Goal: Ask a question: Seek information or help from site administrators or community

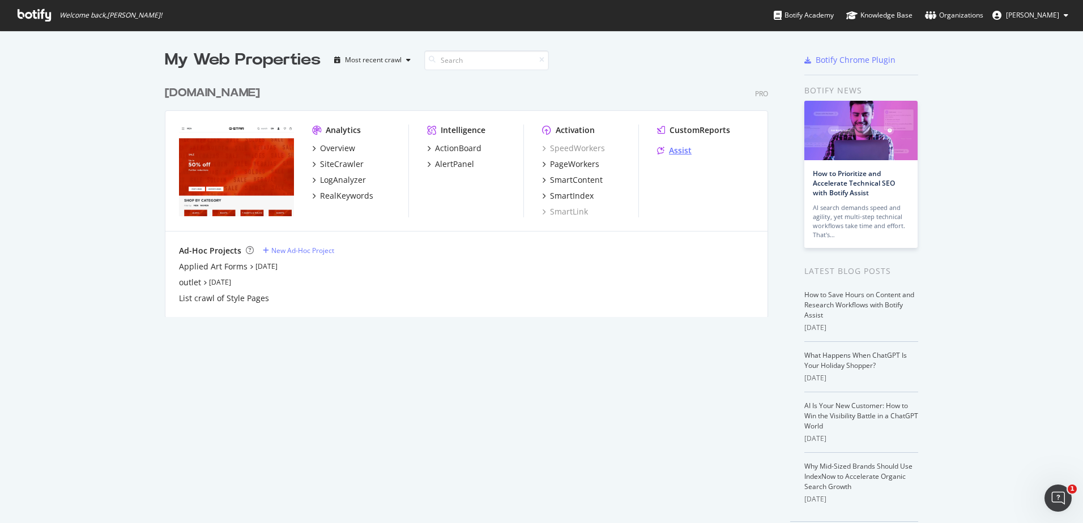
click at [681, 154] on div "Assist" at bounding box center [680, 150] width 23 height 11
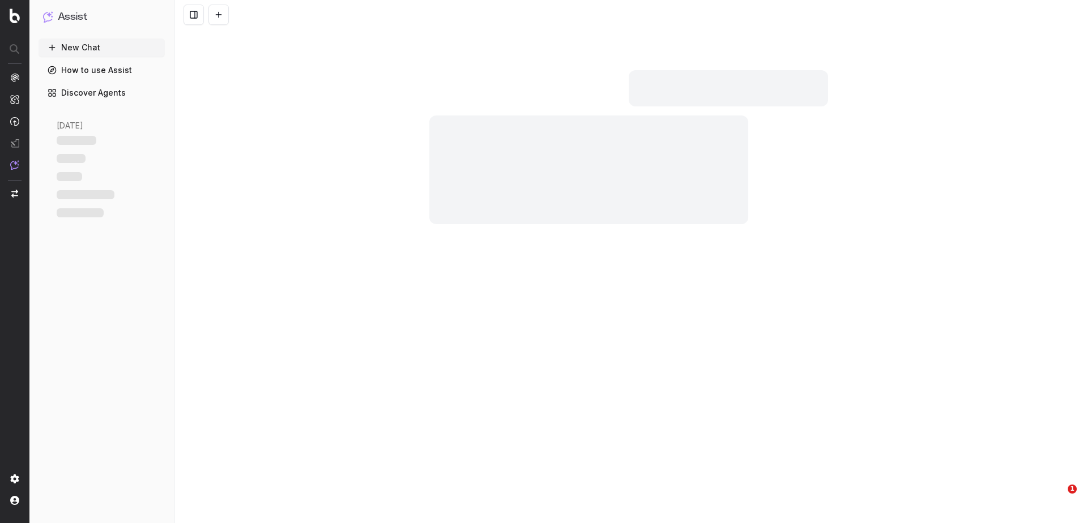
click at [468, 407] on div at bounding box center [628, 261] width 908 height 523
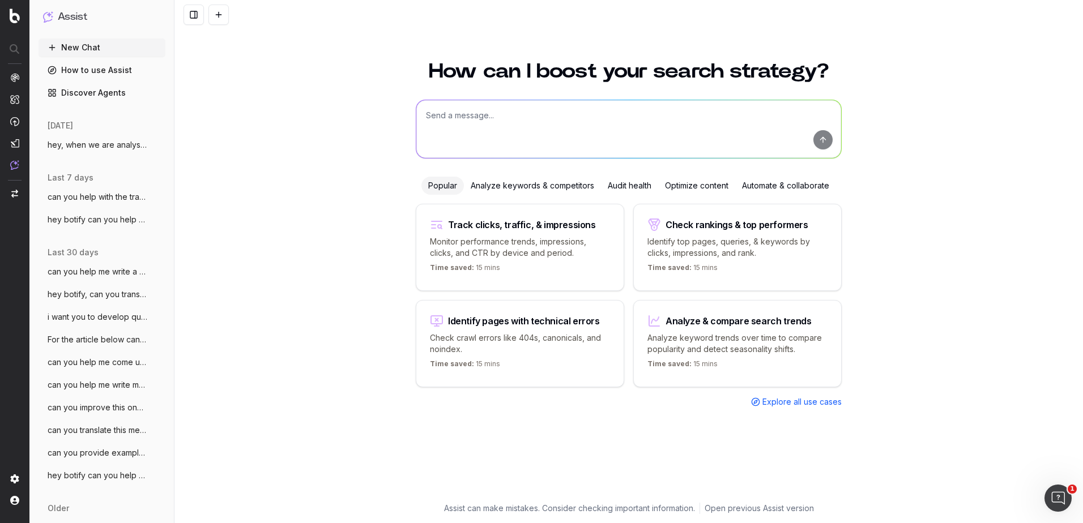
click at [518, 102] on textarea at bounding box center [628, 129] width 425 height 58
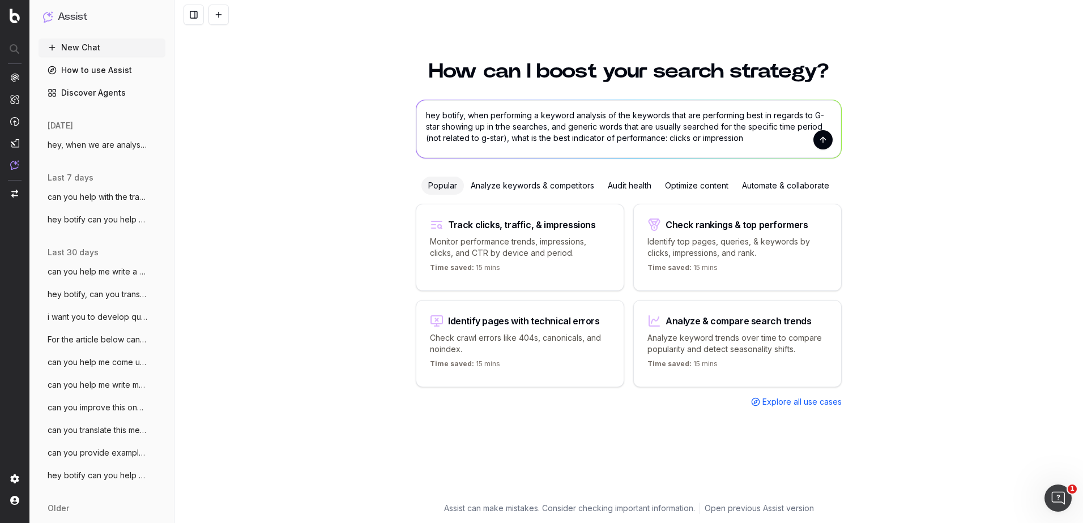
type textarea "hey botify, when performing a keyword analysis of the keywords that are perform…"
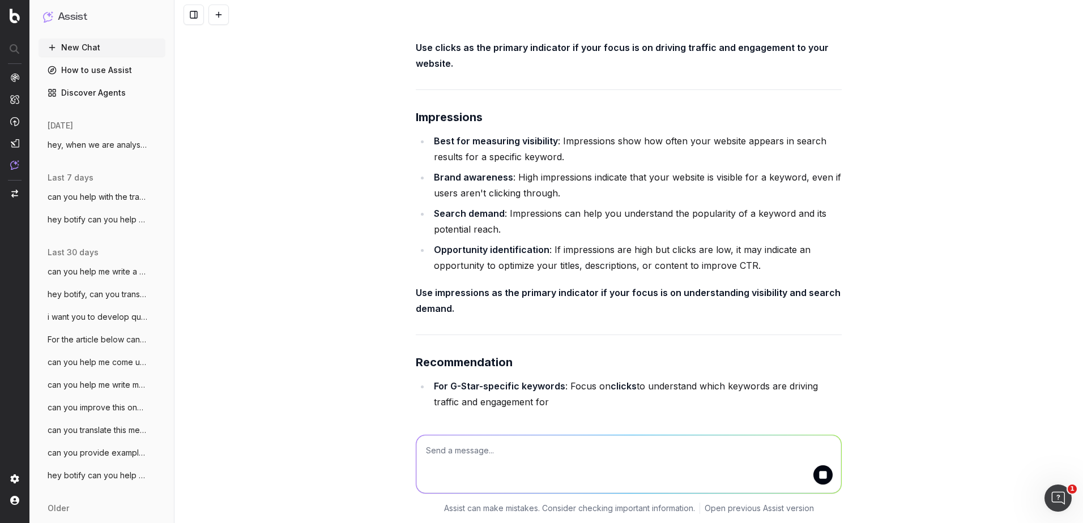
scroll to position [327, 0]
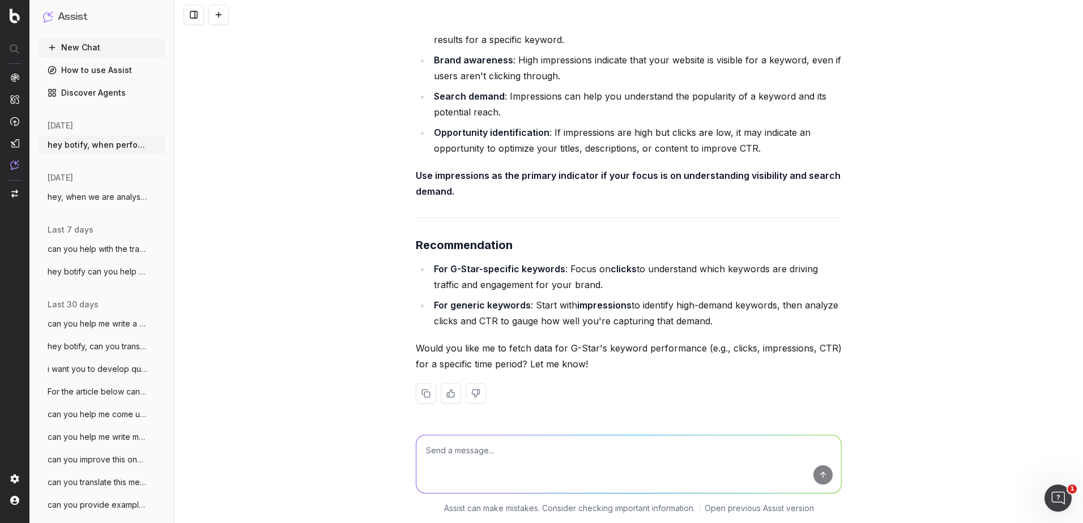
scroll to position [425, 0]
click at [104, 374] on span "i want you to develop quests for a quiz" at bounding box center [98, 369] width 100 height 11
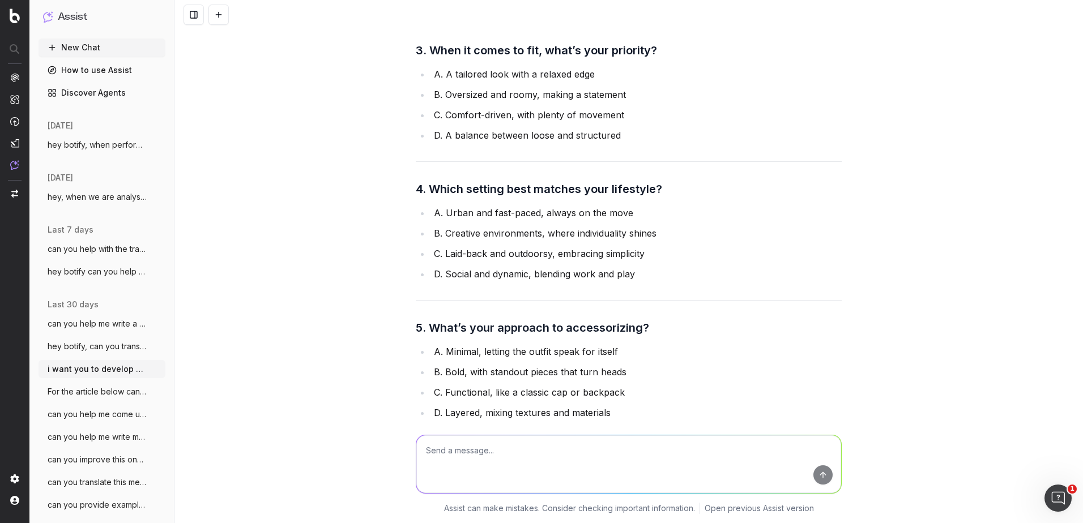
scroll to position [856, 0]
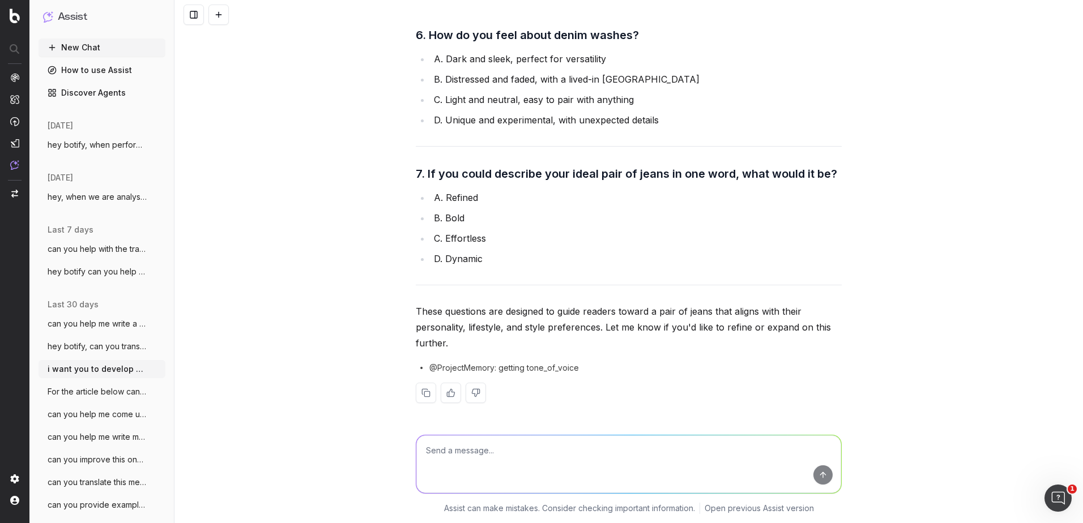
click at [98, 356] on ul "can you help me write a story related to More hey botify, can you translate the…" at bounding box center [102, 426] width 127 height 222
click at [93, 343] on span "hey botify, can you translate the follow" at bounding box center [98, 346] width 100 height 11
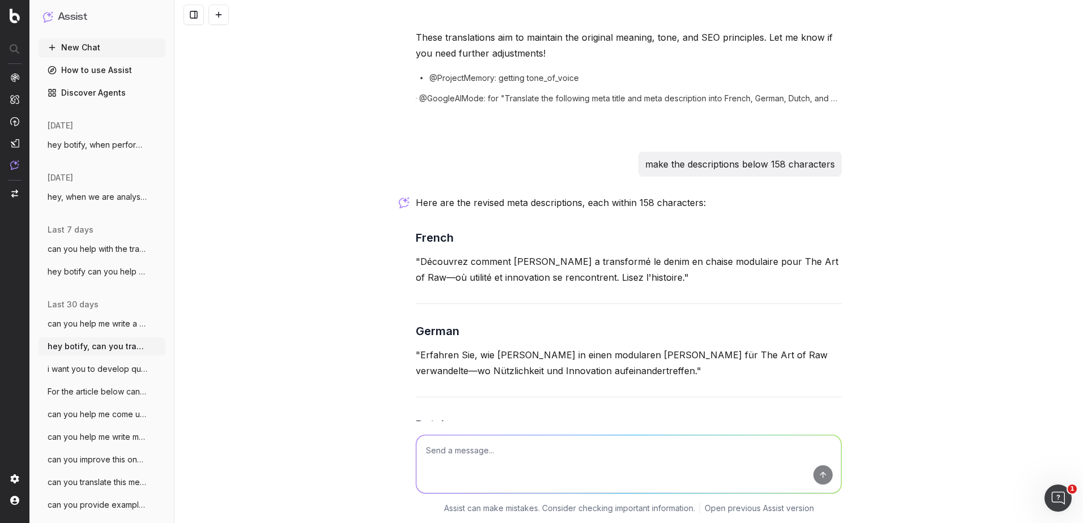
scroll to position [1087, 0]
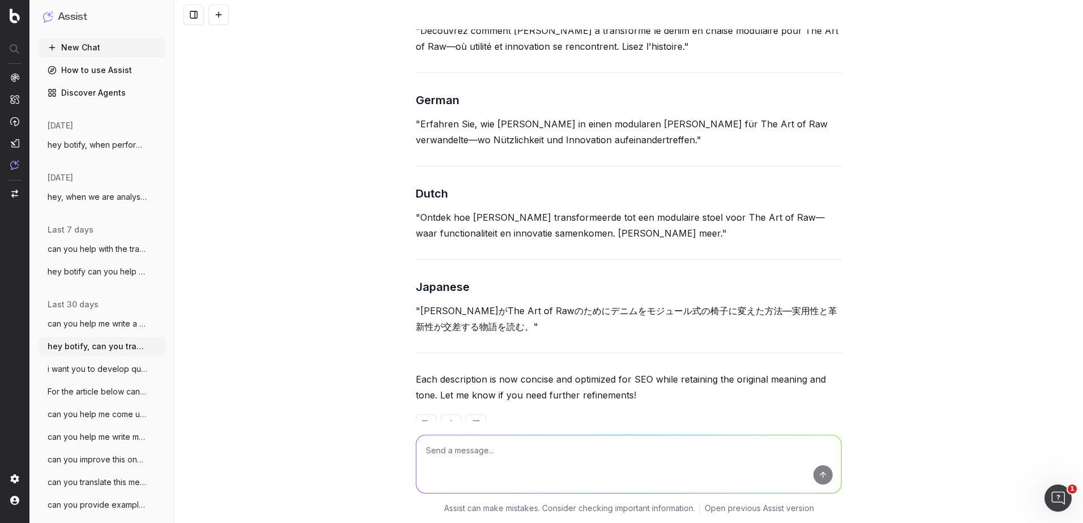
click at [121, 275] on span "hey botify can you help me with this fre" at bounding box center [98, 271] width 100 height 11
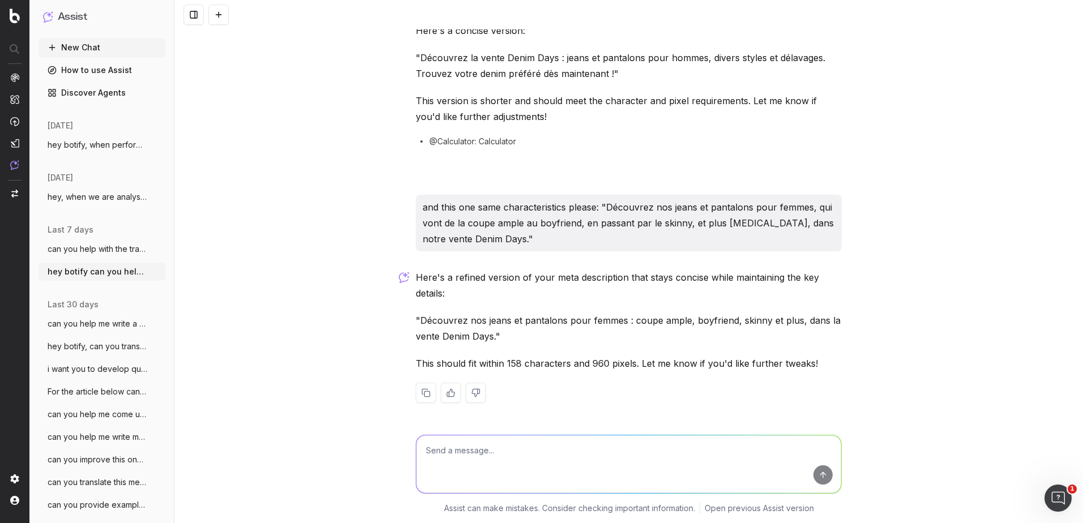
scroll to position [125, 0]
click at [86, 316] on button "can you help me write a story related to" at bounding box center [102, 324] width 127 height 18
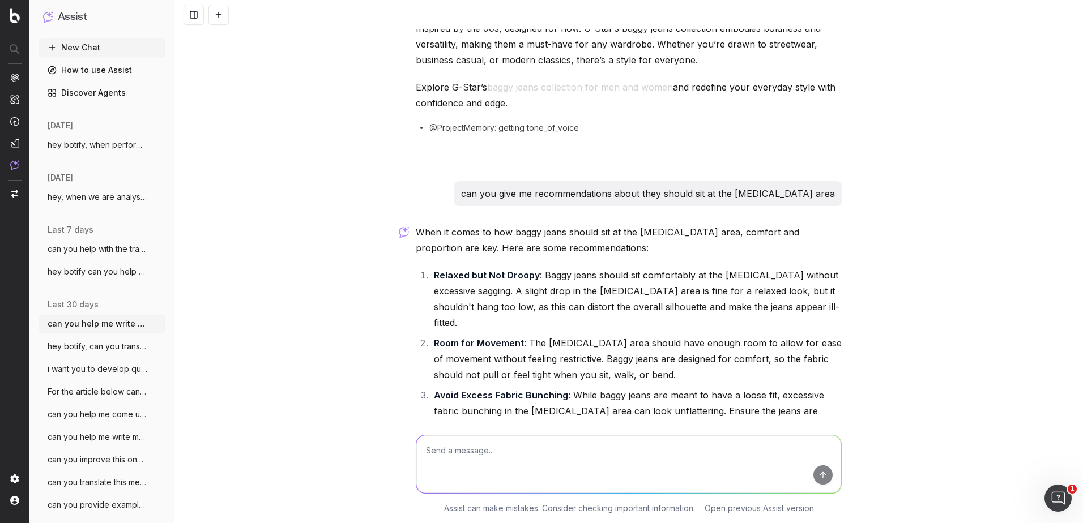
scroll to position [2799, 0]
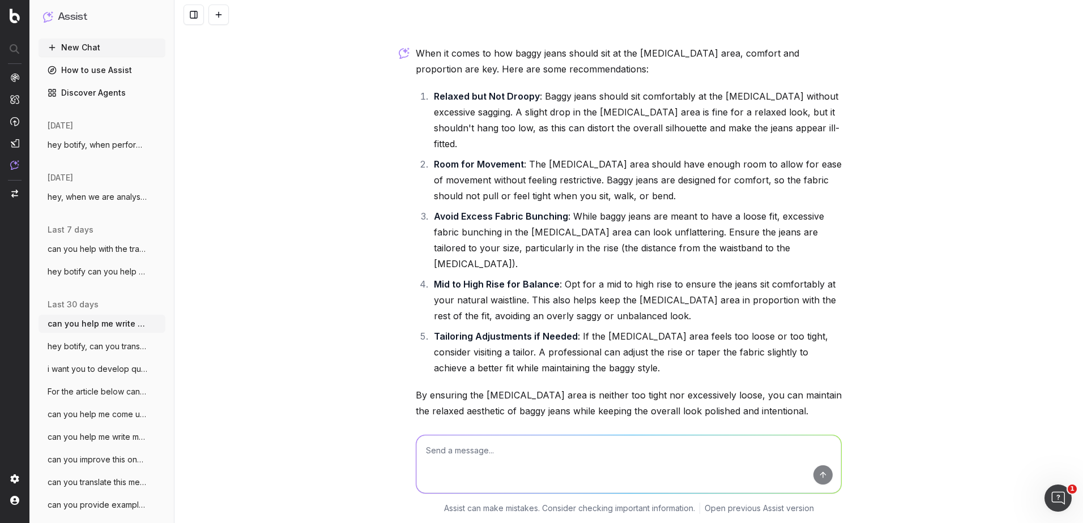
click at [447, 462] on textarea at bounding box center [628, 464] width 425 height 58
type textarea "can you suggest a small paragraph that answers the question "Should I size up/d…"
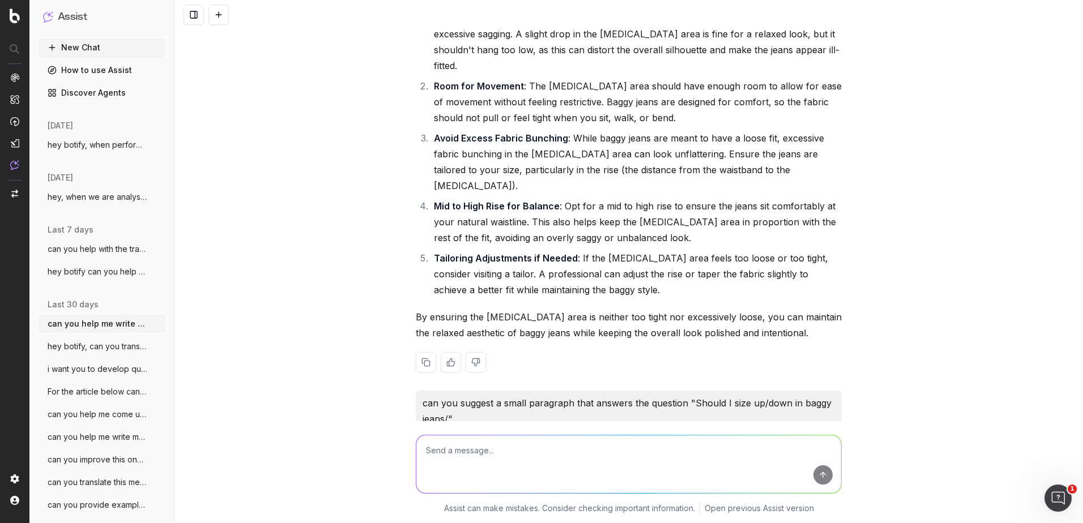
scroll to position [3019, 0]
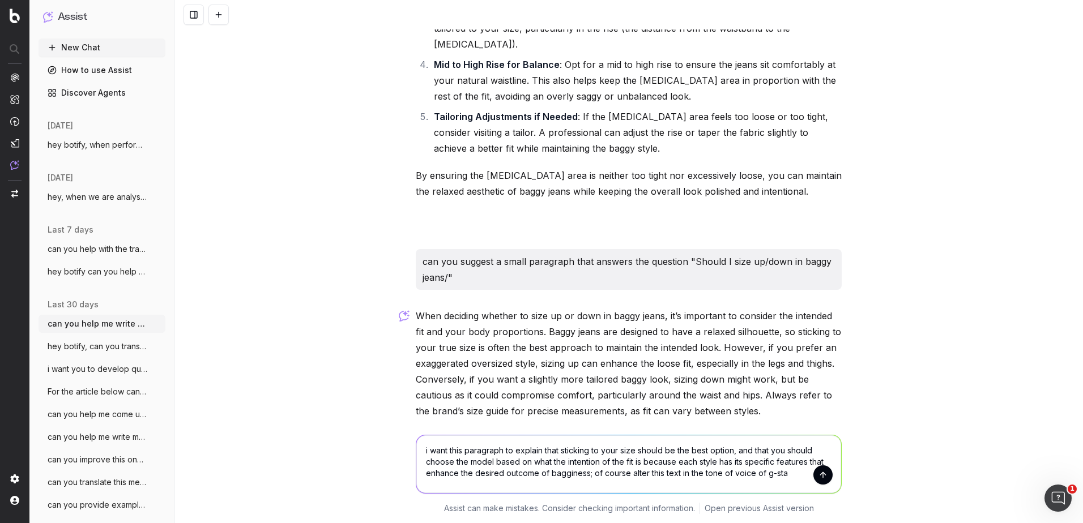
type textarea "i want this paragraph to explain that sticking to your size should be the best …"
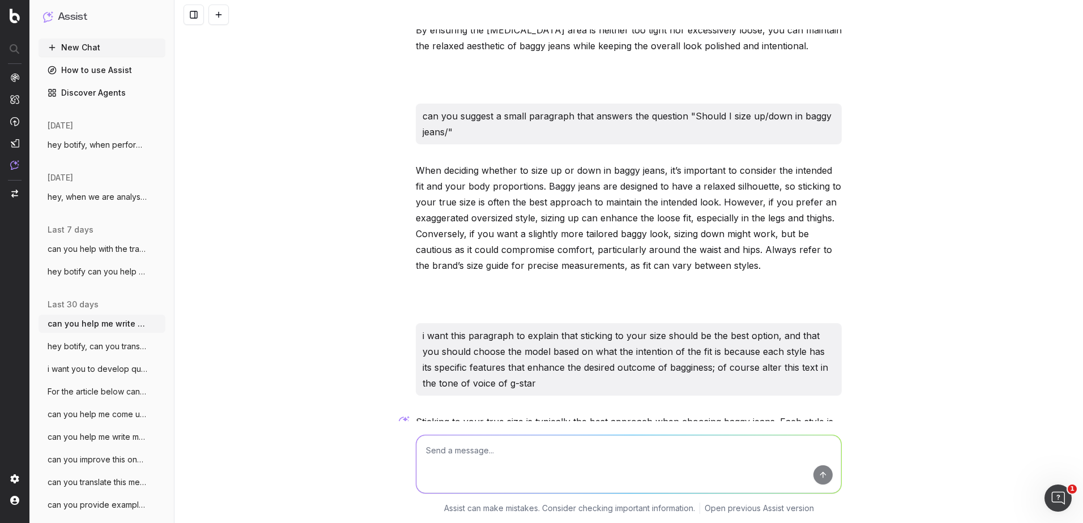
scroll to position [3157, 0]
